Goal: Find specific page/section: Find specific page/section

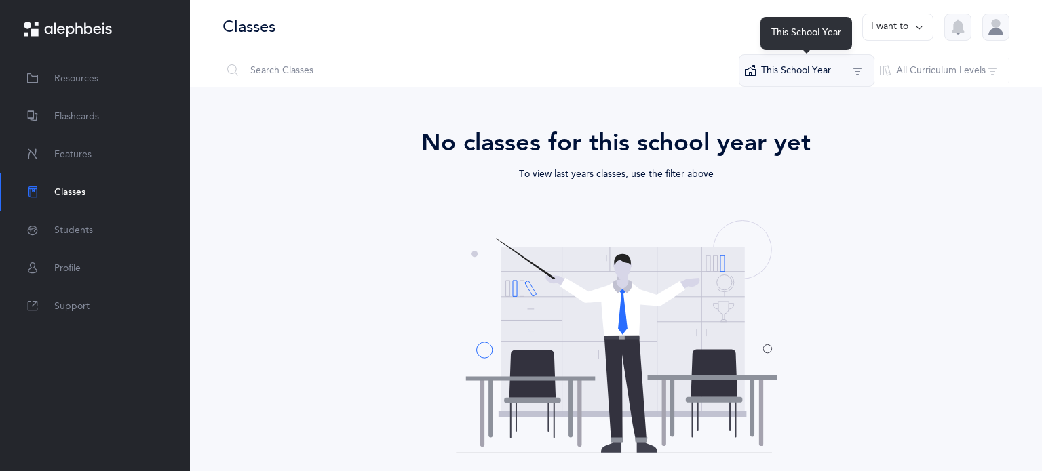
click at [837, 73] on button "This School Year" at bounding box center [806, 70] width 136 height 33
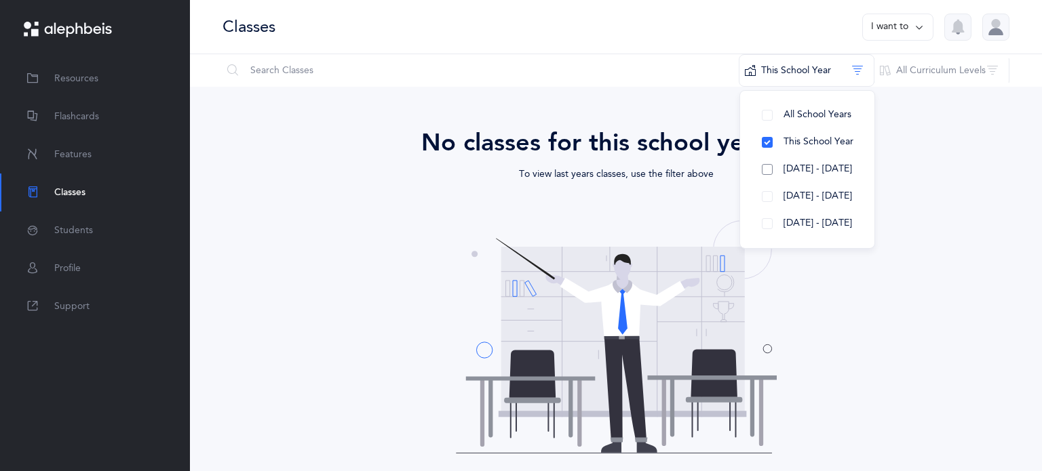
click at [808, 167] on span "[DATE] - [DATE]" at bounding box center [817, 168] width 68 height 11
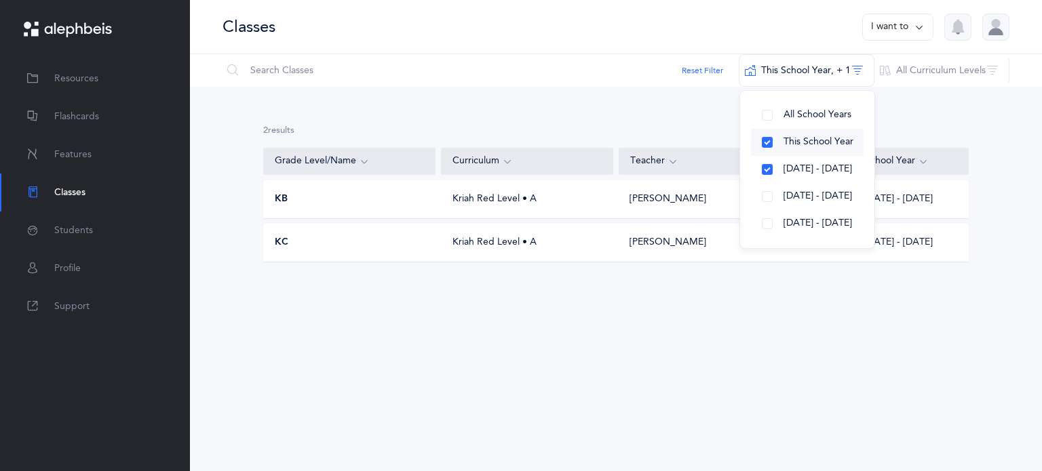
click at [766, 138] on button "This School Year" at bounding box center [807, 142] width 113 height 27
click at [512, 197] on div "Kriah Red Level • A" at bounding box center [527, 200] width 172 height 14
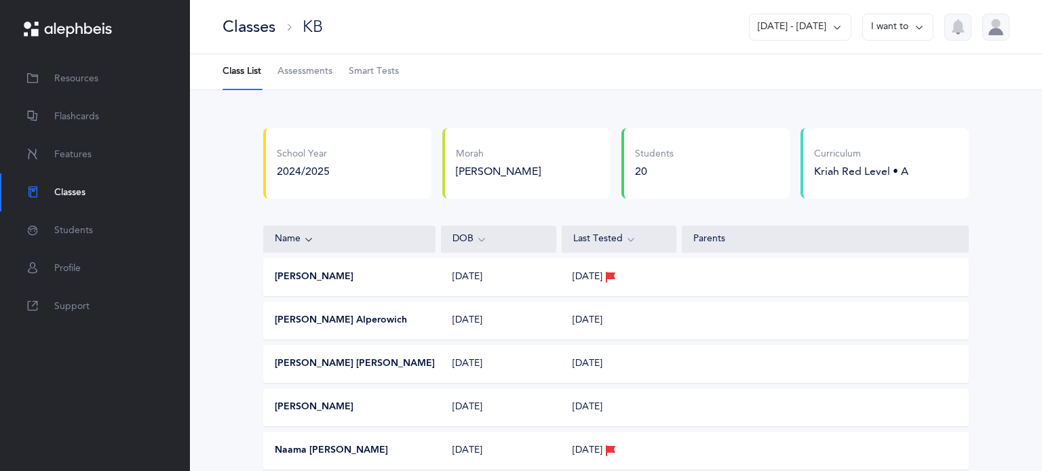
click at [233, 30] on div "Classes" at bounding box center [248, 27] width 53 height 22
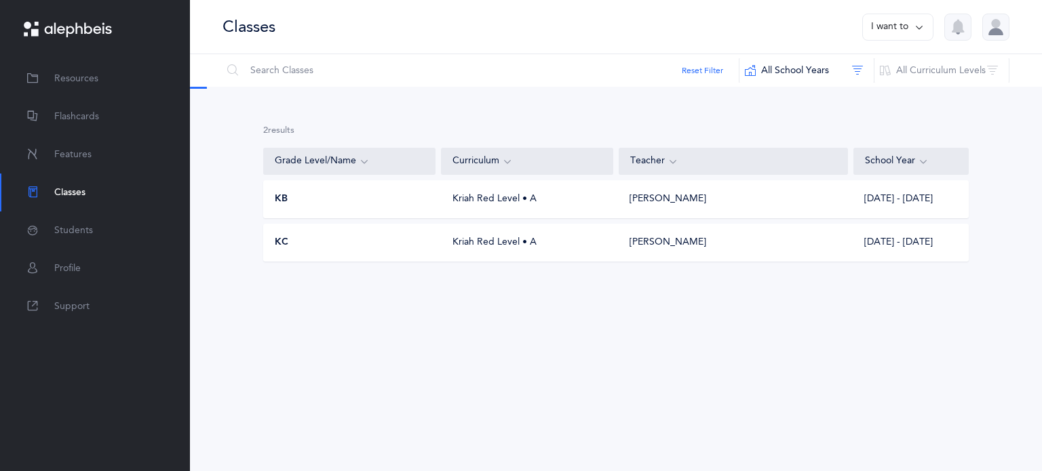
click at [313, 248] on div "KC" at bounding box center [350, 243] width 172 height 14
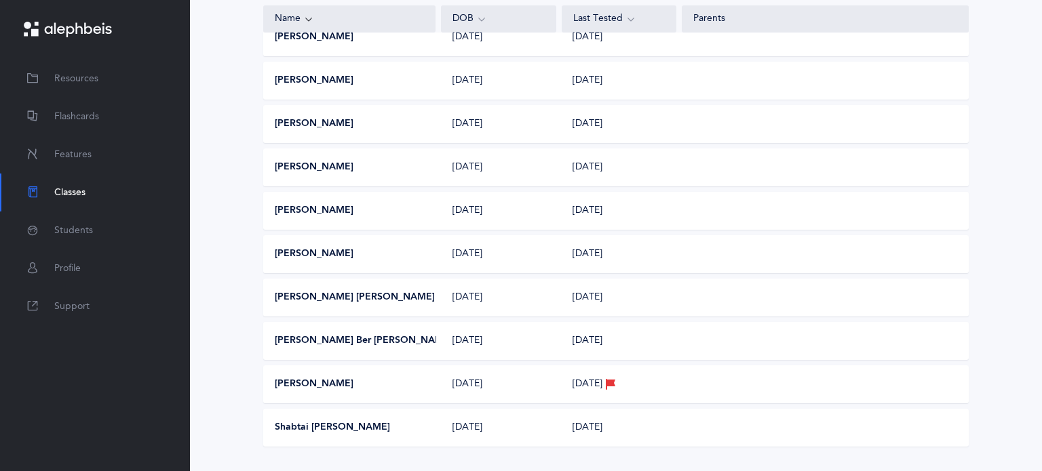
scroll to position [665, 0]
